Goal: Transaction & Acquisition: Purchase product/service

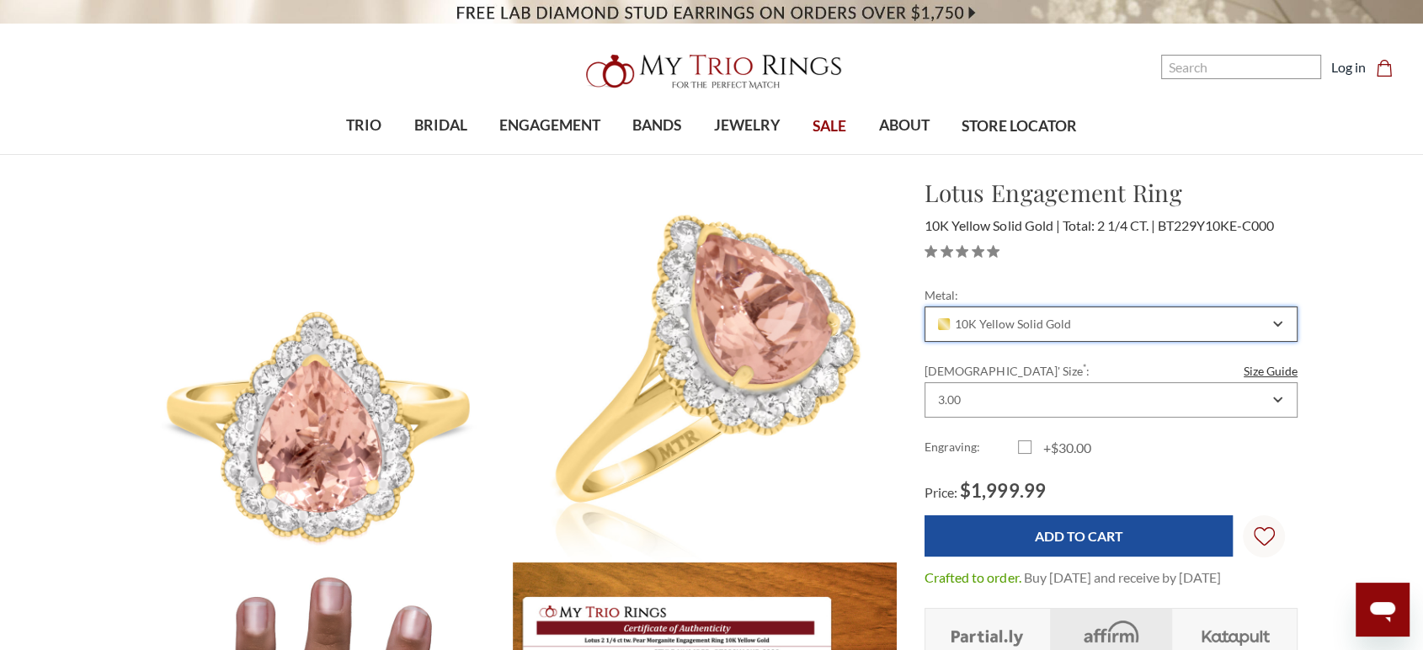
click at [1104, 329] on div "10K Yellow Solid Gold" at bounding box center [1102, 324] width 333 height 13
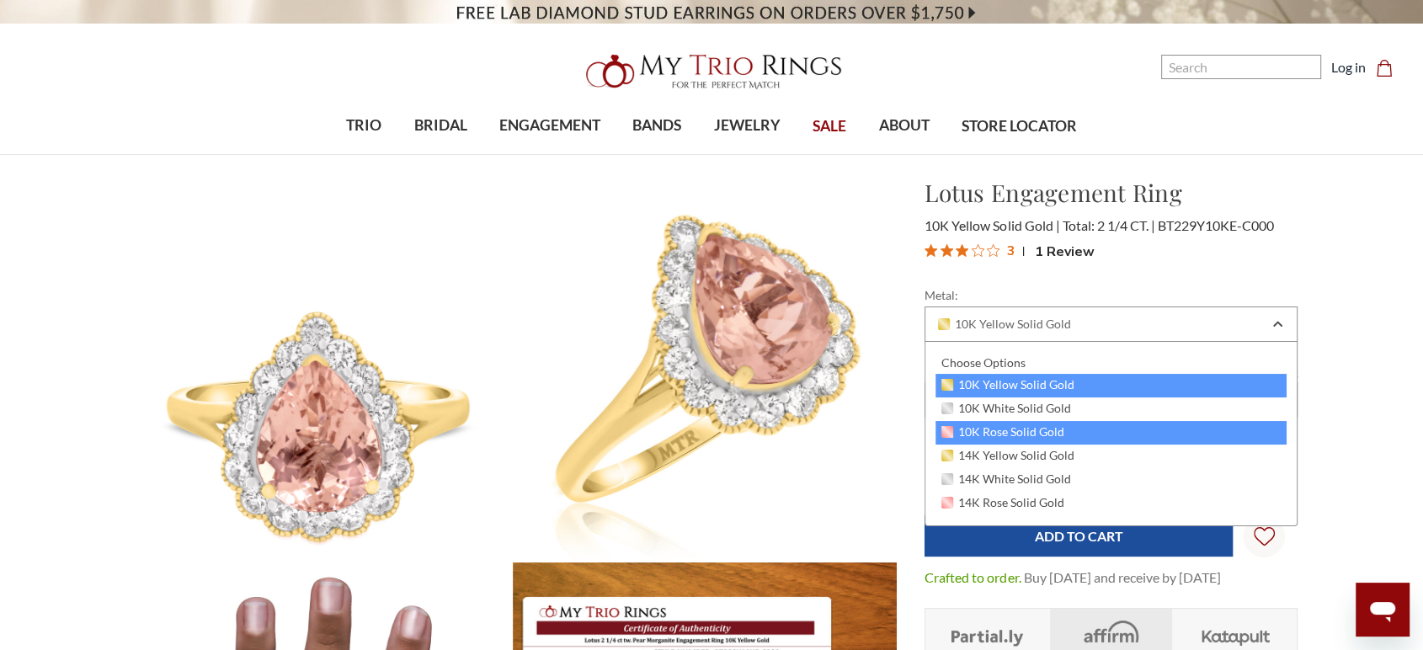
click at [1013, 426] on span "10K Rose Solid Gold" at bounding box center [1003, 431] width 123 height 13
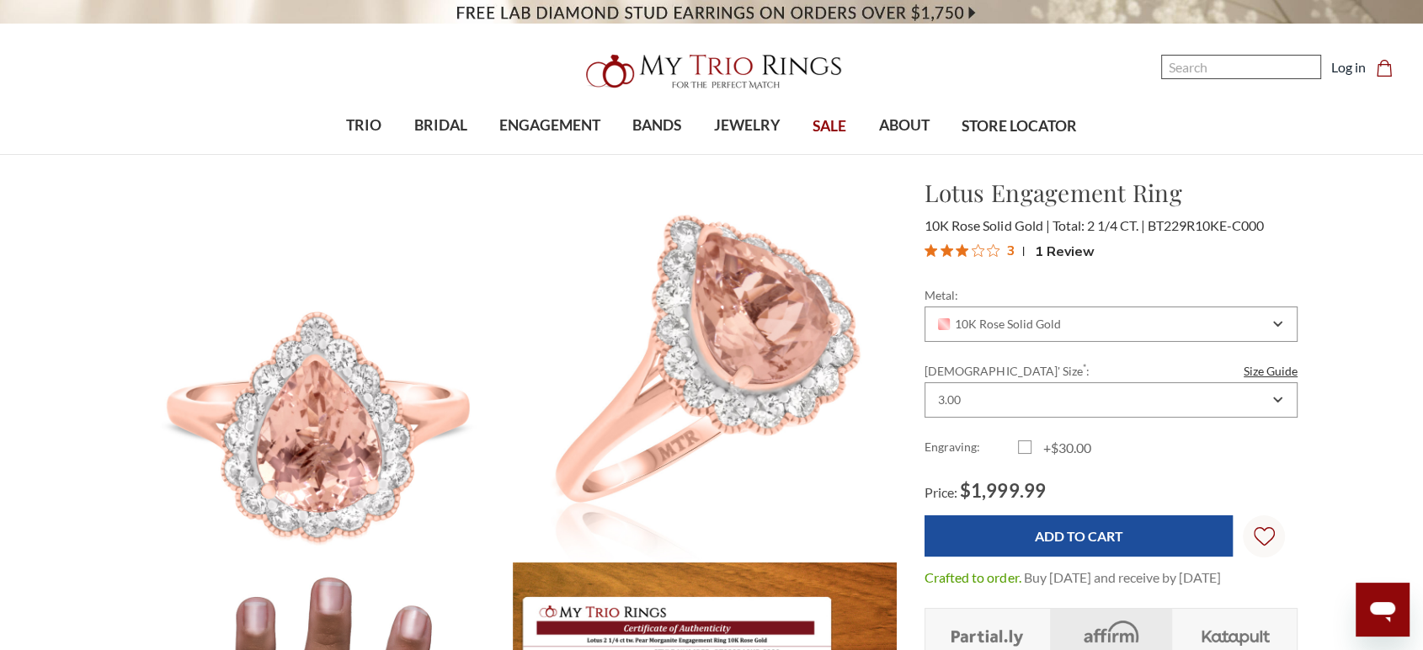
click at [1193, 79] on input "Search" at bounding box center [1241, 67] width 160 height 24
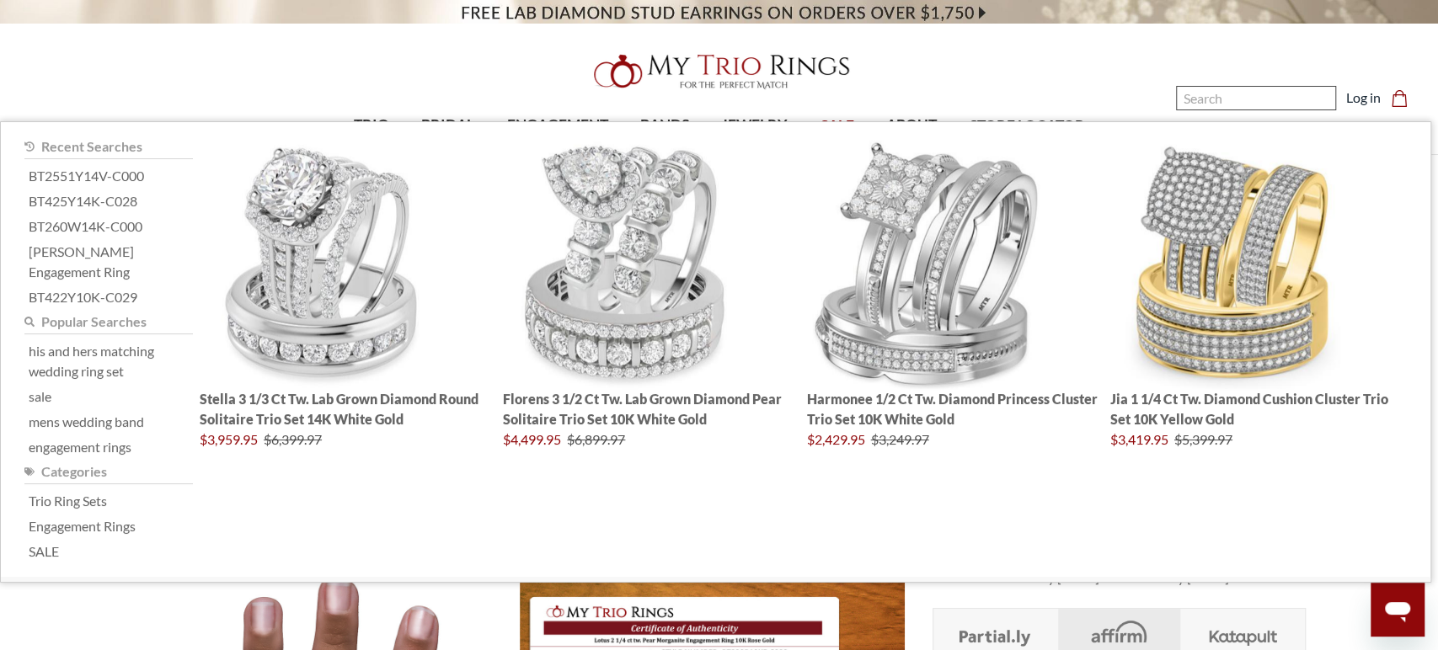
paste input "BT482W14K-C000"
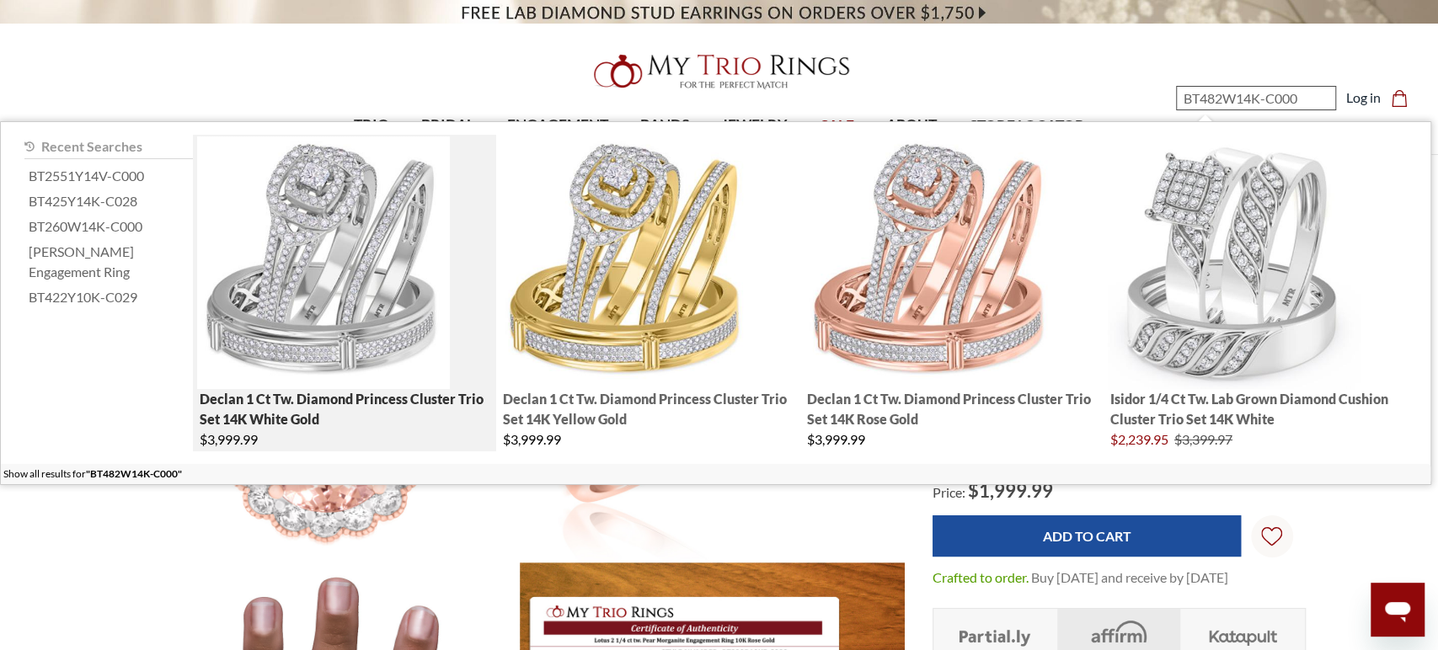
type input "BT482W14K-C000"
click at [323, 264] on img "; Total Products 4" at bounding box center [323, 262] width 253 height 253
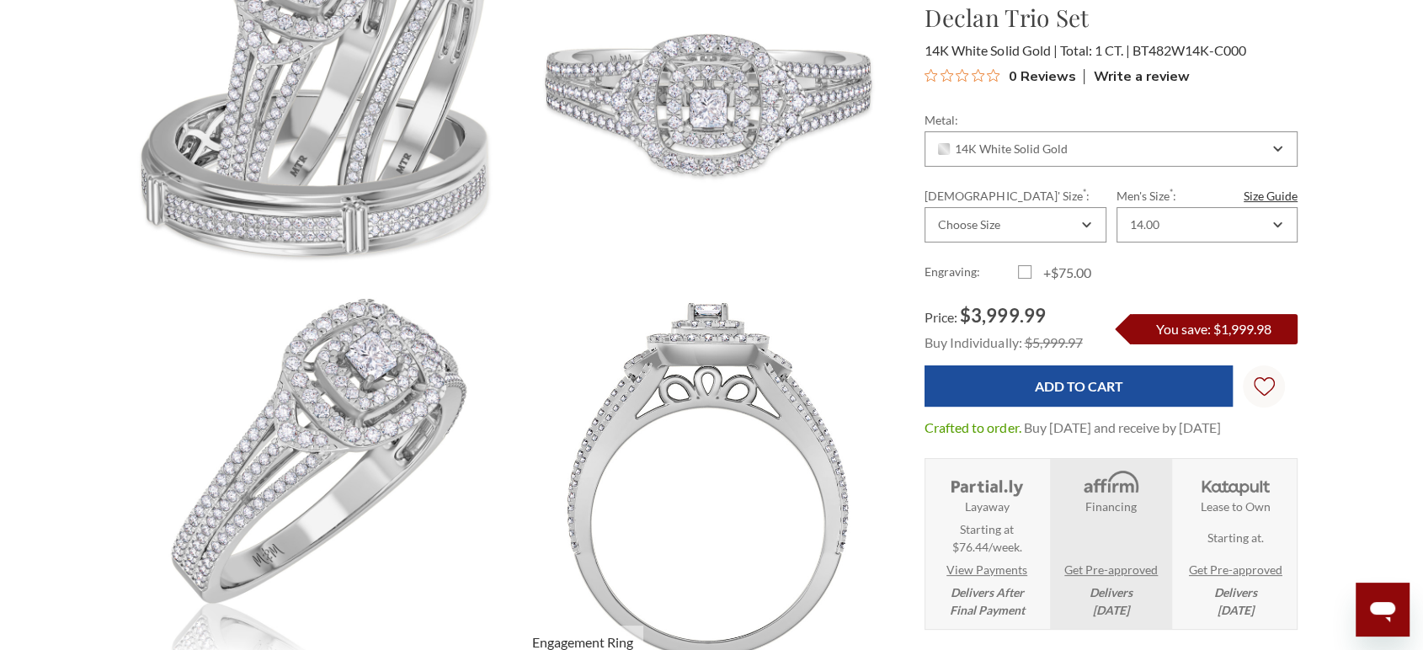
scroll to position [280, 0]
